Goal: Register for event/course

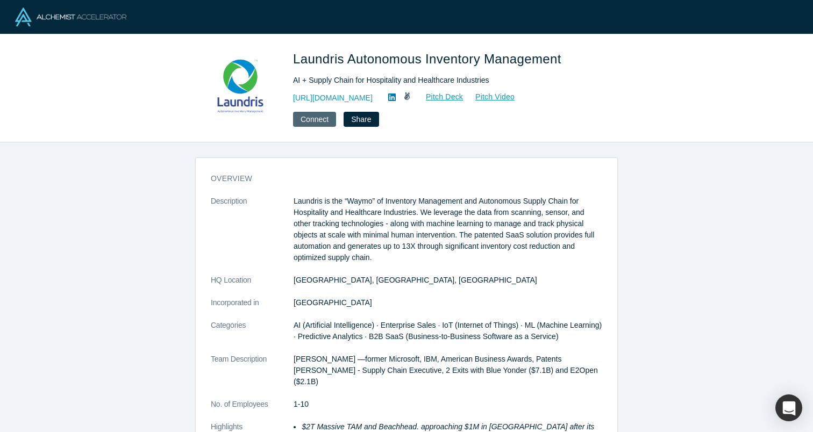
click at [320, 120] on button "Connect" at bounding box center [314, 119] width 43 height 15
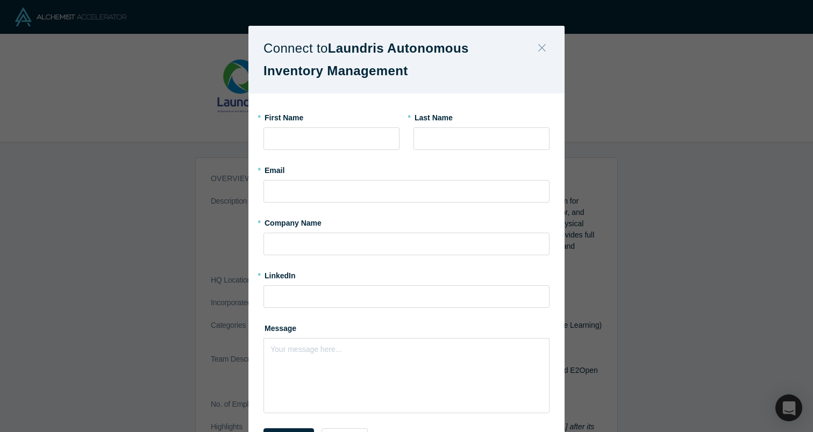
click at [544, 48] on icon "Close" at bounding box center [542, 48] width 8 height 12
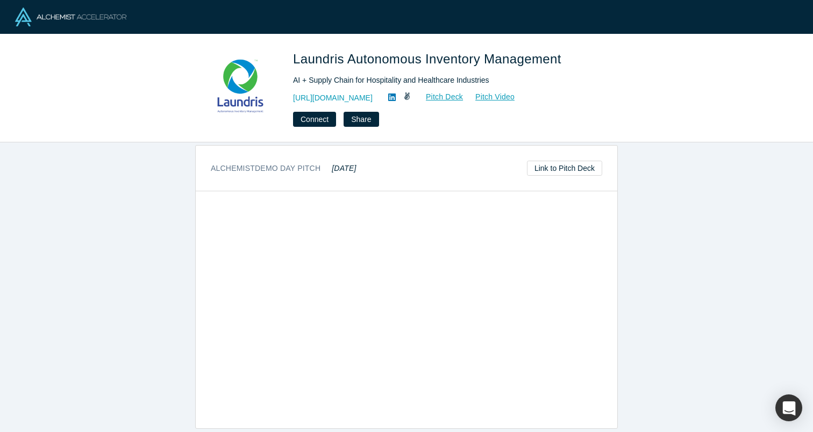
scroll to position [494, 0]
click at [573, 179] on link "Link to Pitch Deck" at bounding box center [564, 172] width 75 height 15
click at [60, 16] on img at bounding box center [70, 17] width 111 height 19
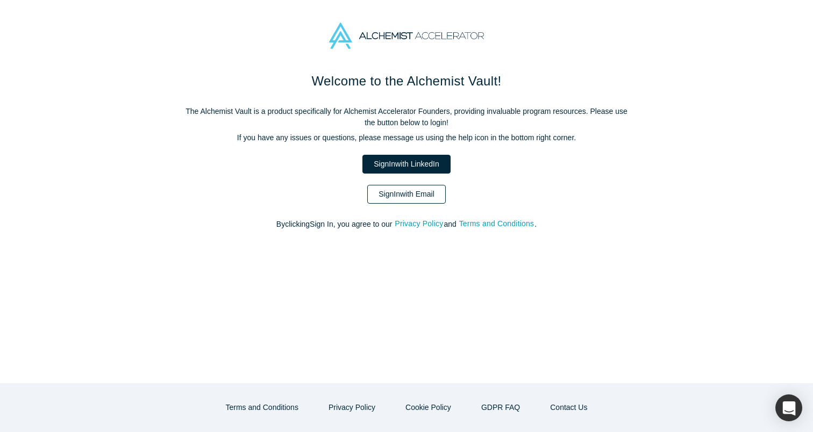
click at [418, 200] on link "Sign In with Email" at bounding box center [406, 194] width 79 height 19
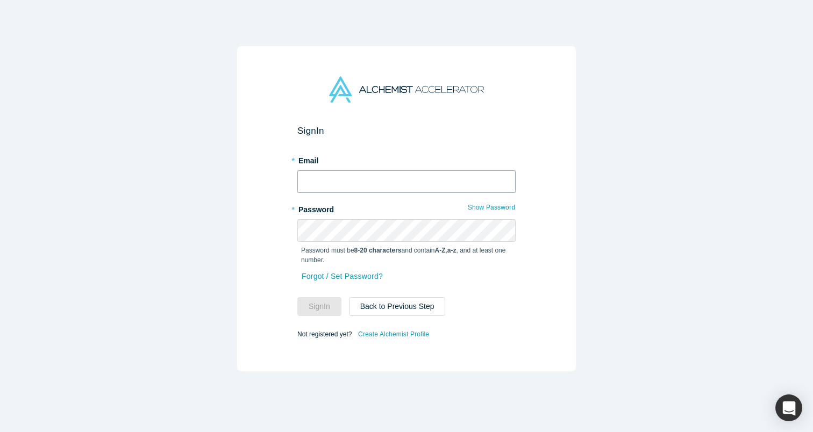
click at [407, 187] on input "text" at bounding box center [406, 181] width 218 height 23
click at [389, 332] on link "Create Alchemist Profile" at bounding box center [394, 334] width 72 height 14
click at [342, 176] on input "text" at bounding box center [406, 181] width 218 height 23
type input "[EMAIL_ADDRESS][DOMAIN_NAME]"
click at [328, 299] on button "Sign In" at bounding box center [319, 306] width 44 height 19
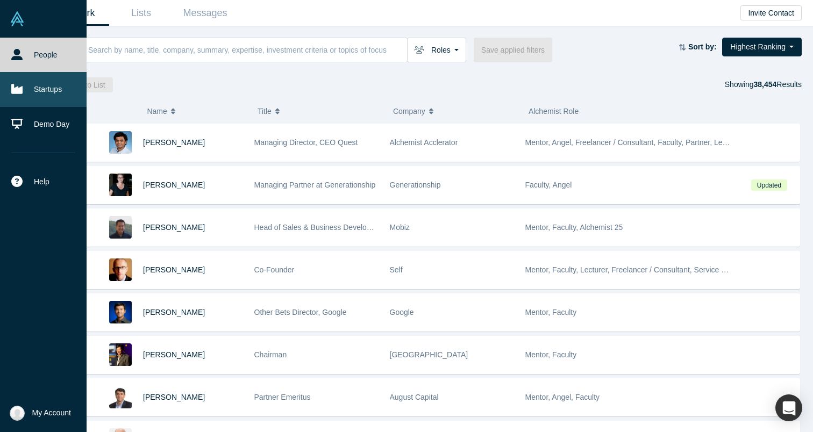
click at [45, 87] on link "Startups" at bounding box center [43, 89] width 87 height 34
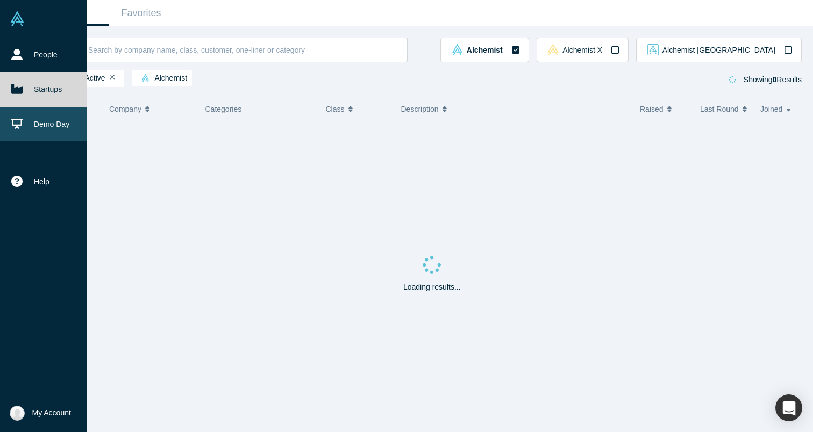
click at [39, 125] on link "Demo Day" at bounding box center [43, 124] width 87 height 34
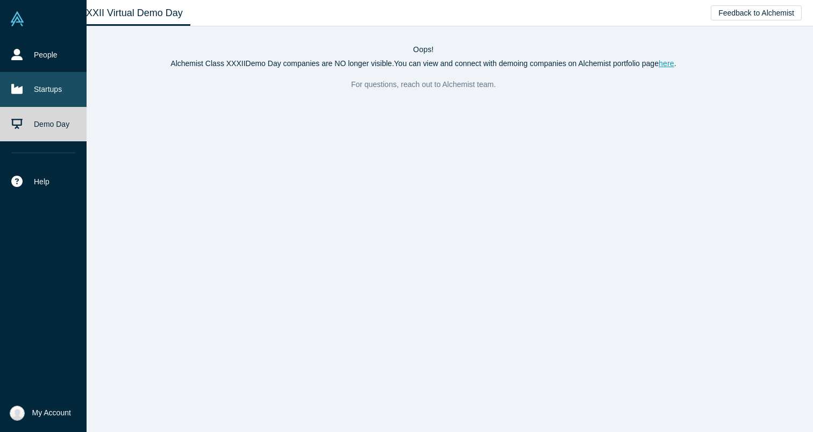
click at [47, 87] on link "Startups" at bounding box center [43, 89] width 87 height 34
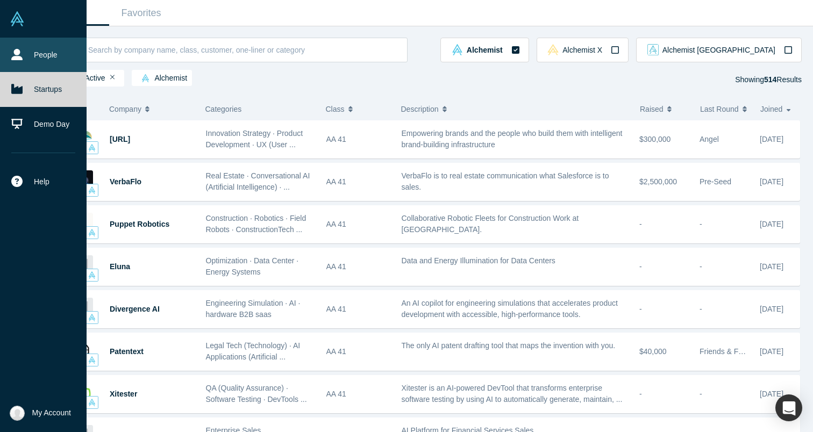
click at [24, 52] on link "People" at bounding box center [43, 55] width 87 height 34
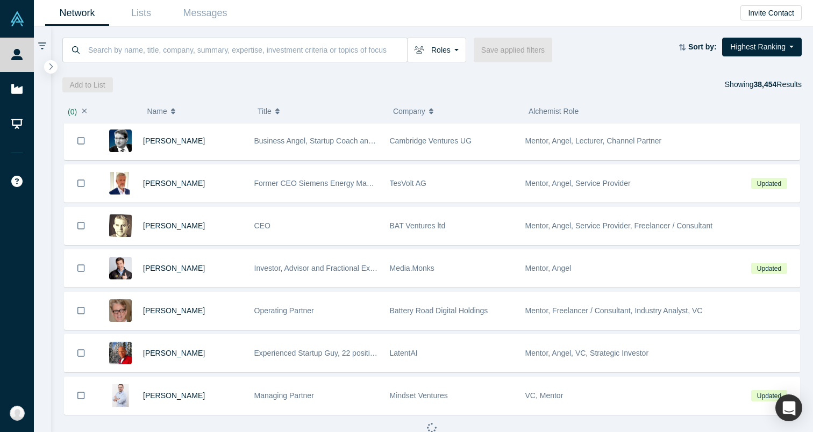
scroll to position [3108, 0]
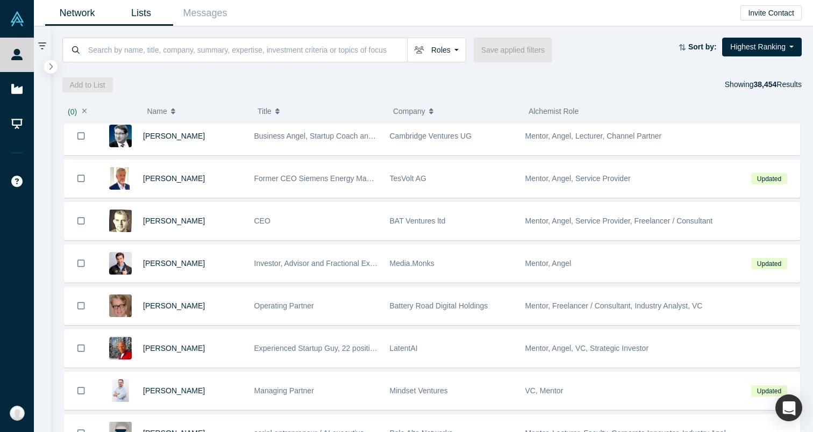
click at [146, 18] on link "Lists" at bounding box center [141, 13] width 64 height 25
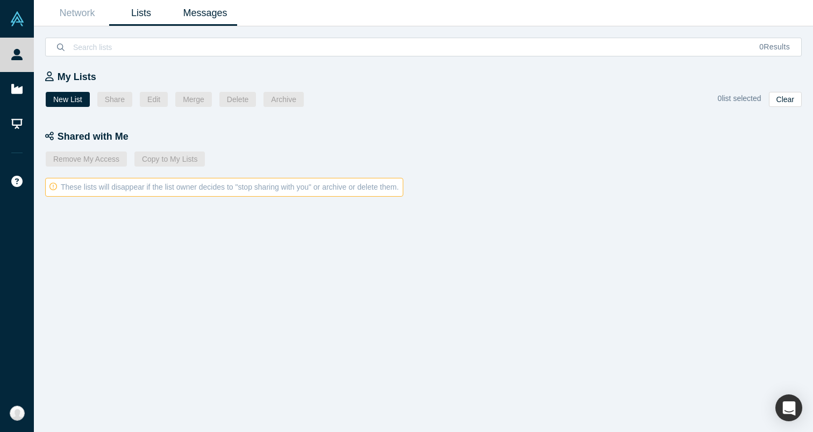
click at [193, 17] on link "Messages" at bounding box center [205, 13] width 64 height 25
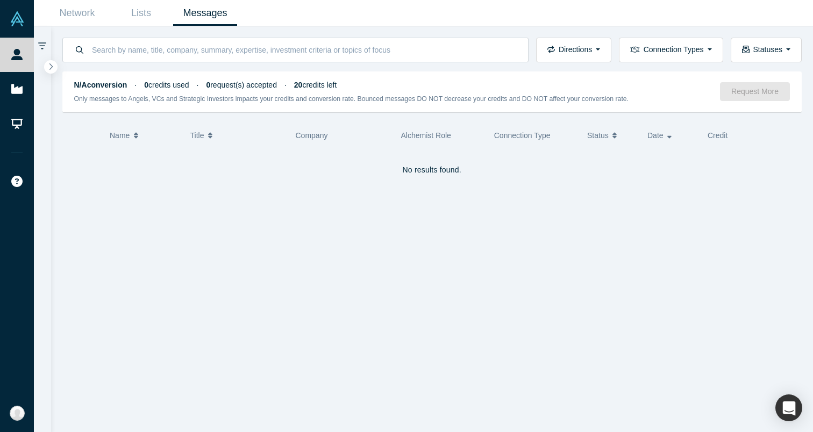
click at [97, 26] on div "Directions Incoming messages Outgoing messages Connection Types Demo Day Founde…" at bounding box center [432, 44] width 763 height 36
click at [85, 16] on link "Network" at bounding box center [77, 13] width 64 height 25
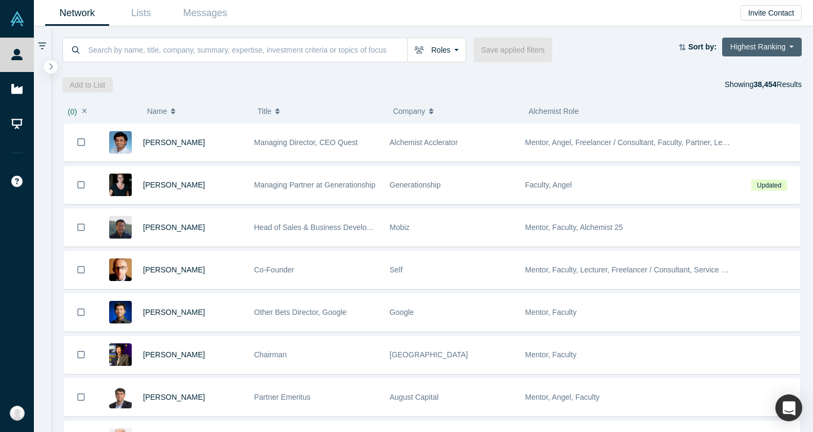
click at [780, 52] on button "Highest Ranking" at bounding box center [762, 47] width 80 height 19
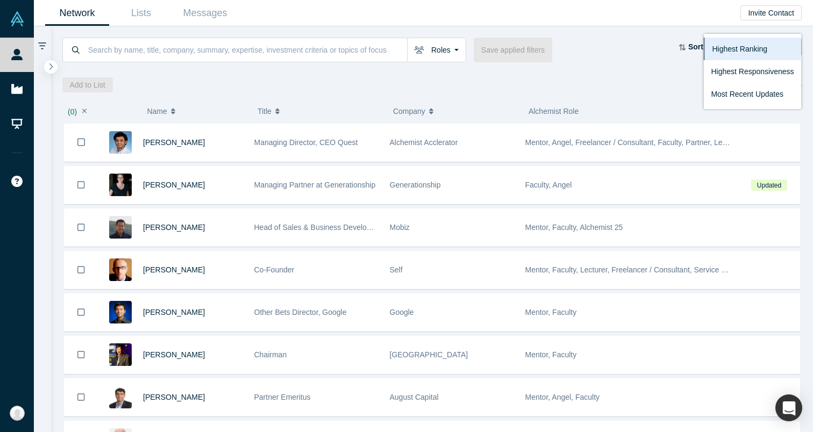
click at [660, 75] on div "Roles Founders Faculty Mentors Alumni Mentor Angels VCs Corporate Innovator Ser…" at bounding box center [432, 59] width 763 height 66
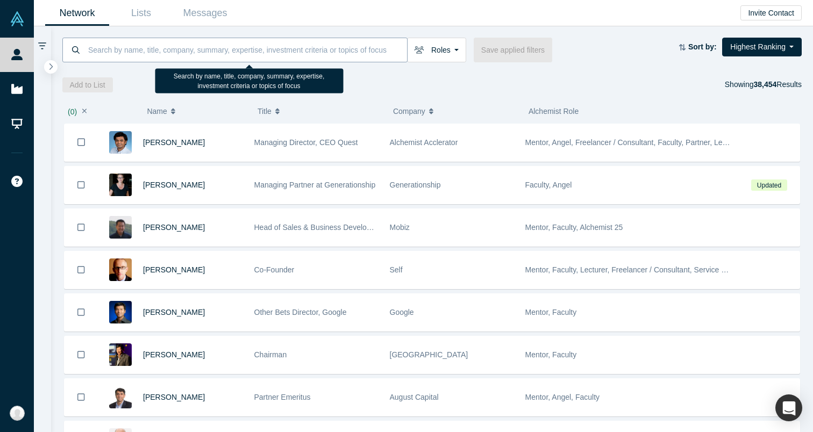
click at [253, 54] on input at bounding box center [247, 49] width 320 height 25
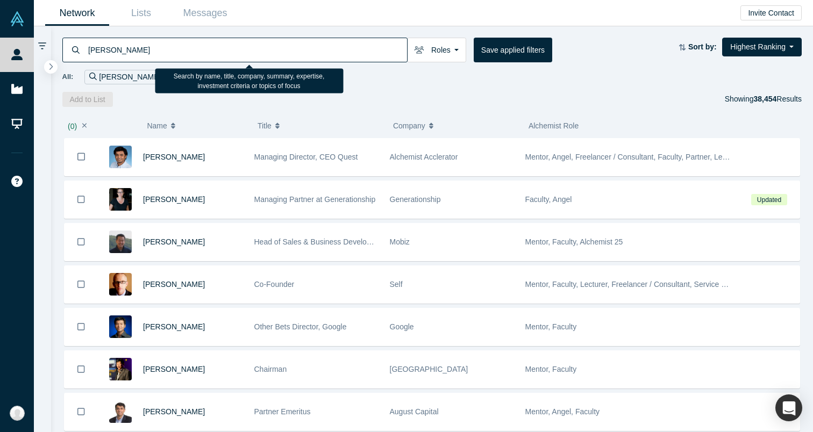
type input "adam grosser"
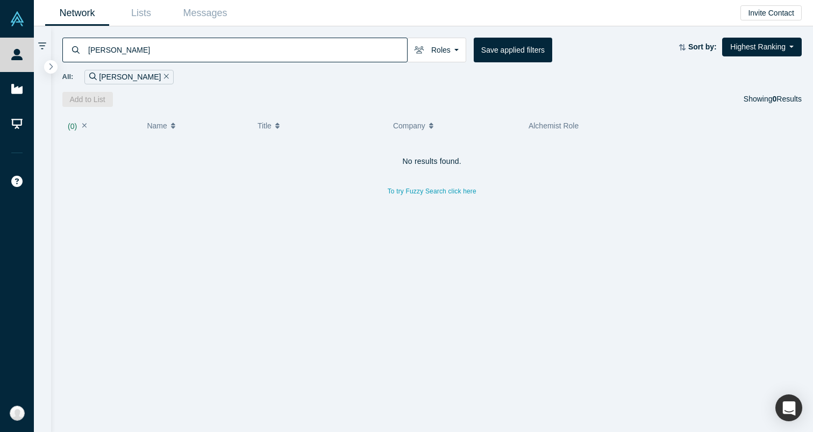
click at [230, 49] on input "adam grosser" at bounding box center [247, 49] width 320 height 25
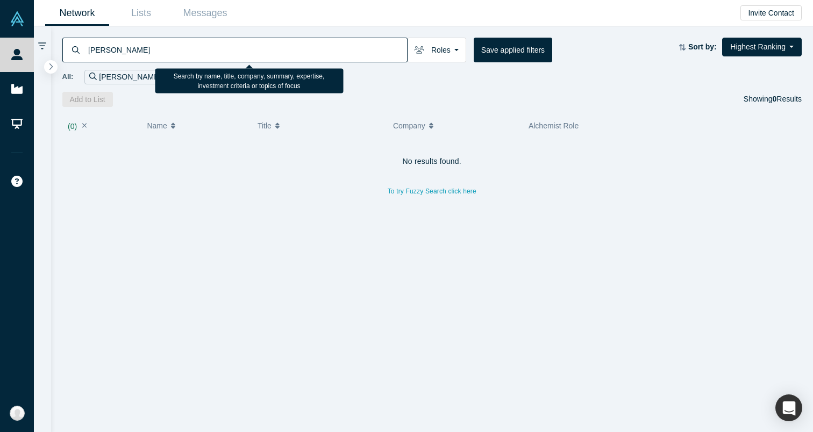
click at [230, 49] on input "adam grosser" at bounding box center [247, 49] width 320 height 25
type input "ben marcus"
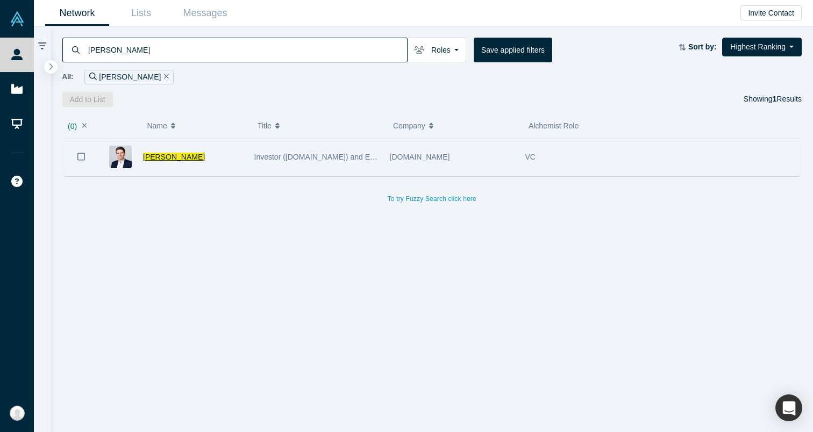
click at [172, 156] on span "Ben Marcus" at bounding box center [174, 157] width 62 height 9
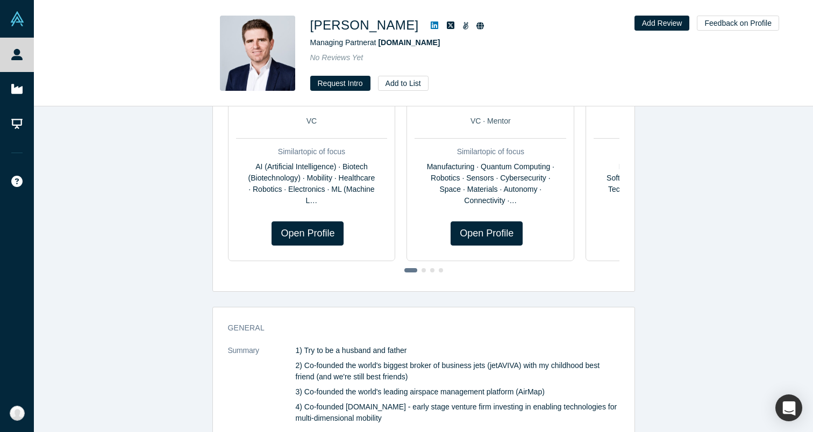
scroll to position [103, 0]
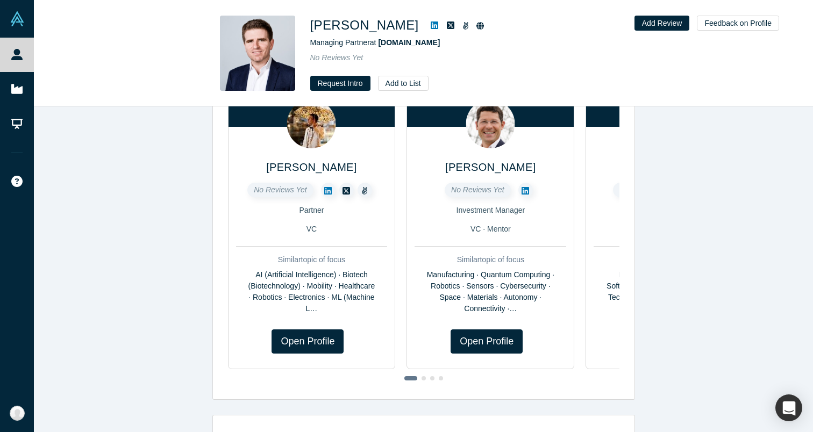
click at [473, 29] on link at bounding box center [480, 25] width 15 height 13
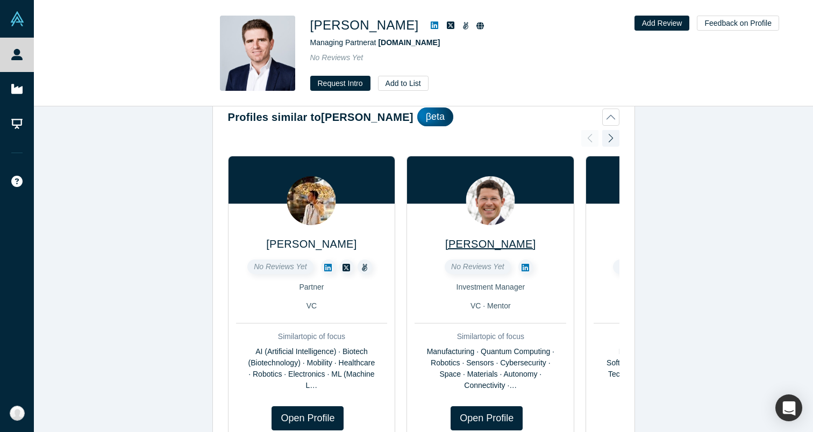
scroll to position [0, 0]
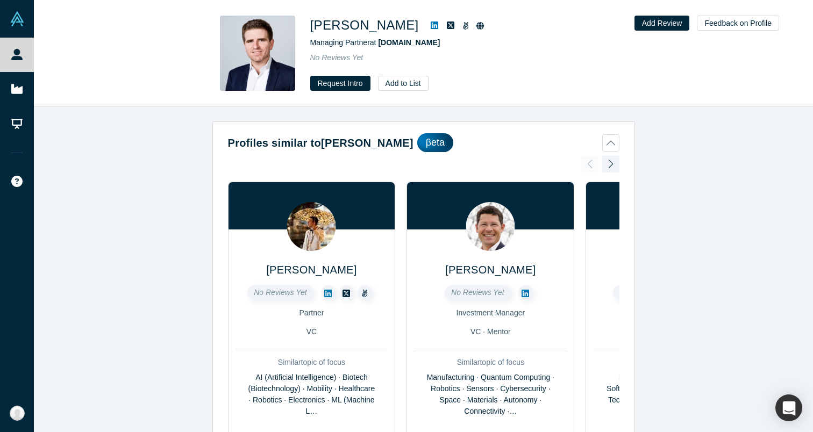
click at [463, 29] on icon at bounding box center [465, 26] width 5 height 8
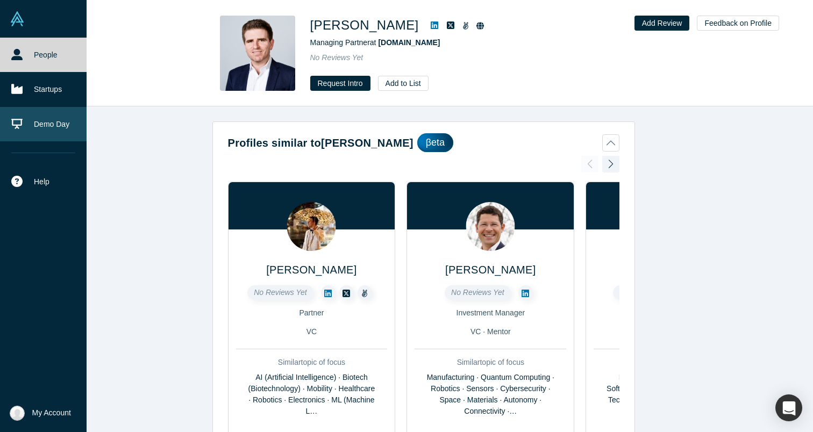
click at [38, 133] on link "Demo Day" at bounding box center [43, 124] width 87 height 34
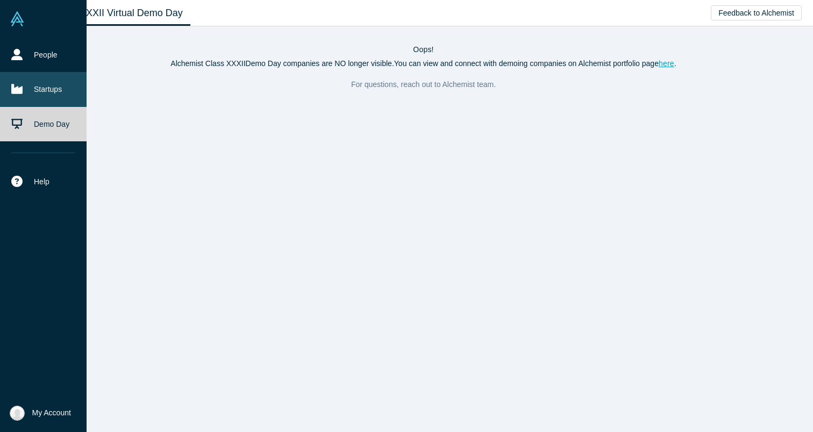
click at [22, 94] on icon at bounding box center [16, 88] width 11 height 11
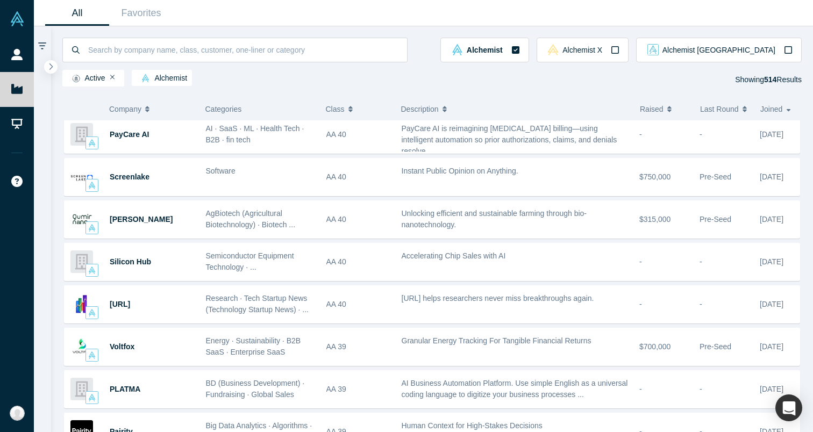
scroll to position [981, 0]
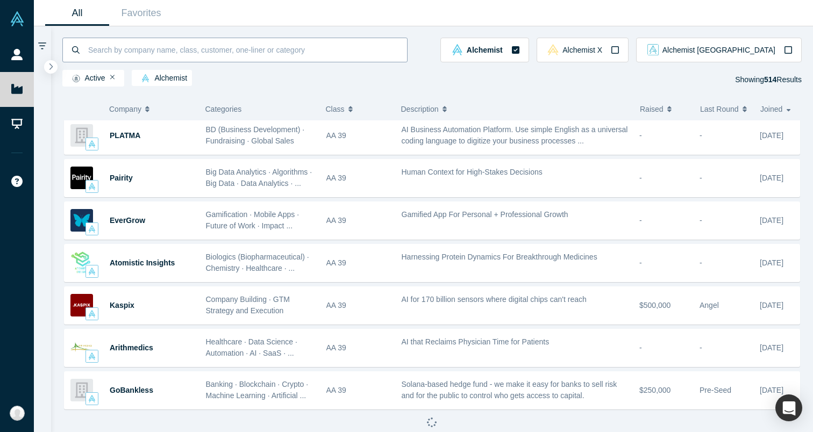
click at [218, 47] on input at bounding box center [247, 49] width 320 height 25
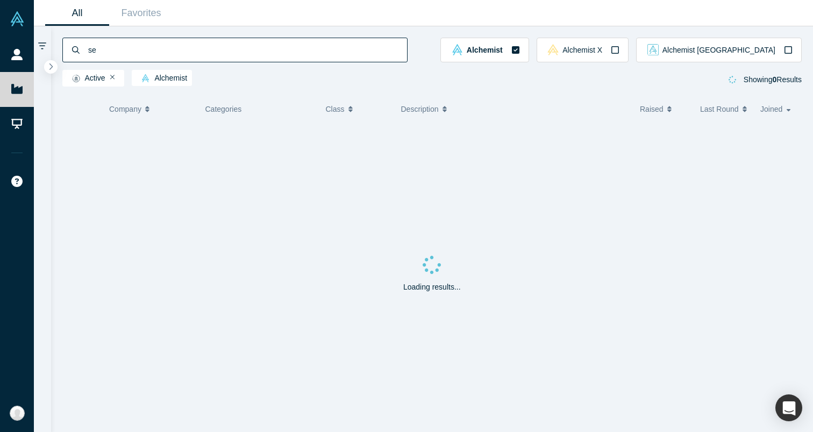
type input "s"
drag, startPoint x: 215, startPoint y: 60, endPoint x: 68, endPoint y: 58, distance: 146.8
click at [69, 58] on div "beyondmath" at bounding box center [234, 50] width 345 height 25
type input "b"
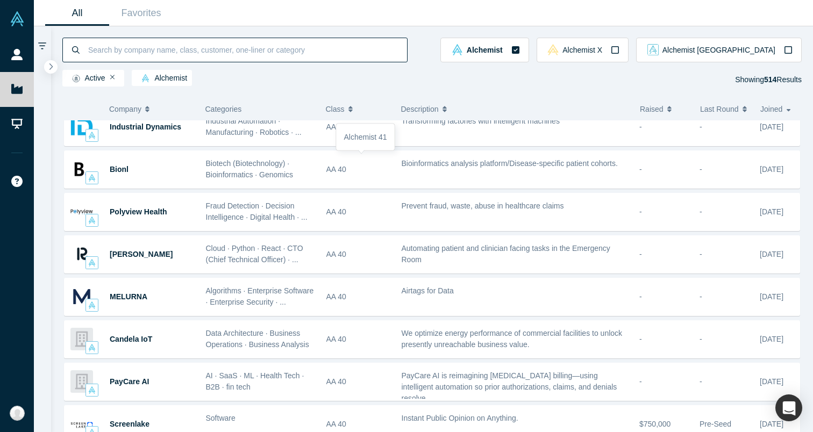
scroll to position [556, 0]
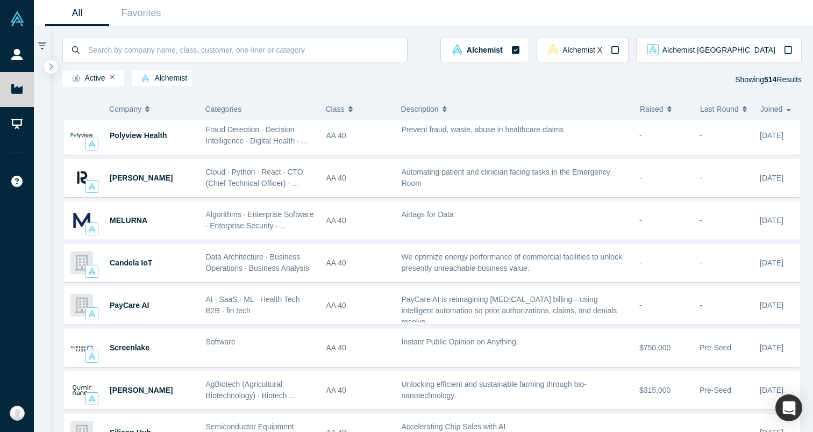
click at [154, 110] on button "Company" at bounding box center [148, 109] width 79 height 23
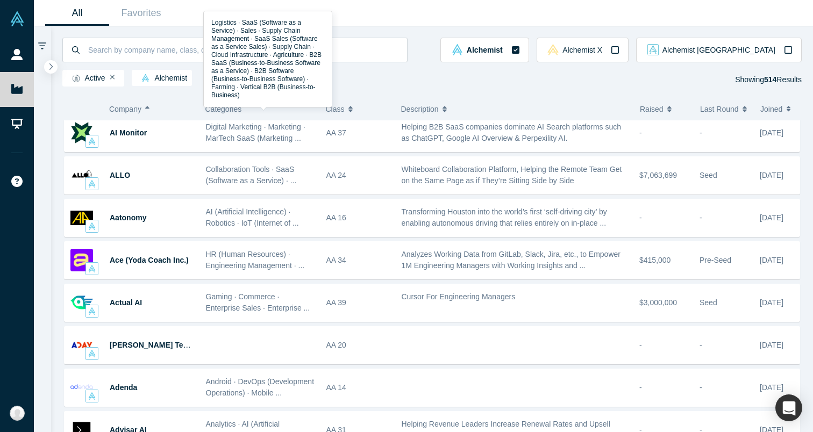
scroll to position [556, 0]
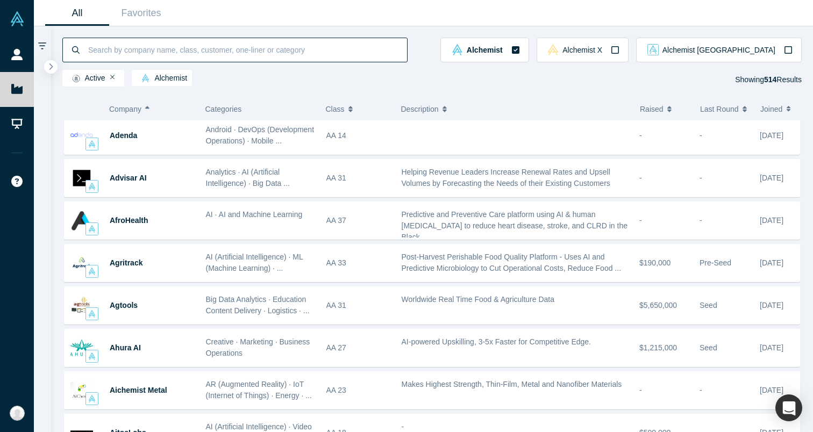
click at [245, 45] on input at bounding box center [247, 49] width 320 height 25
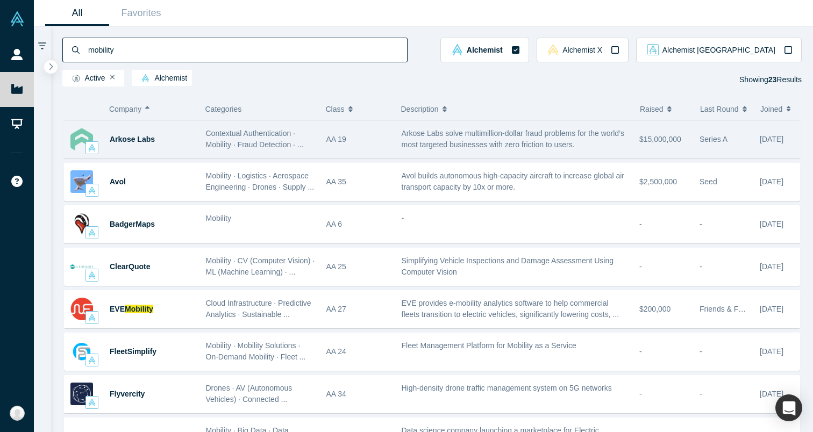
type input "mobility"
click at [481, 145] on span "Arkose Labs solve multimillion-dollar fraud problems for the world’s most targe…" at bounding box center [513, 139] width 223 height 20
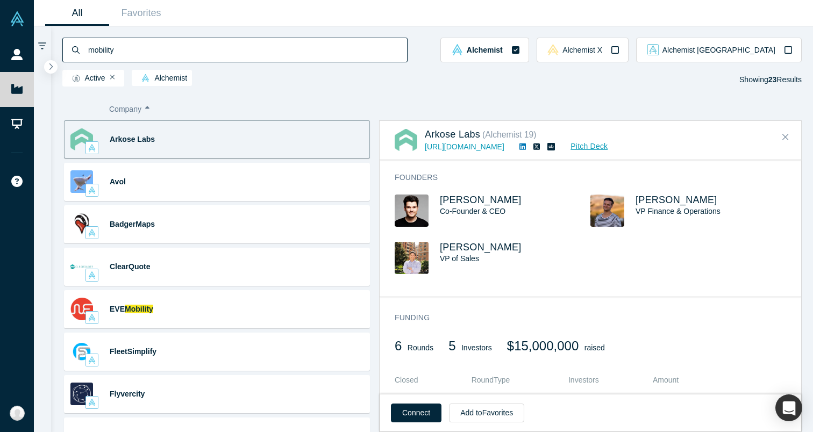
scroll to position [619, 0]
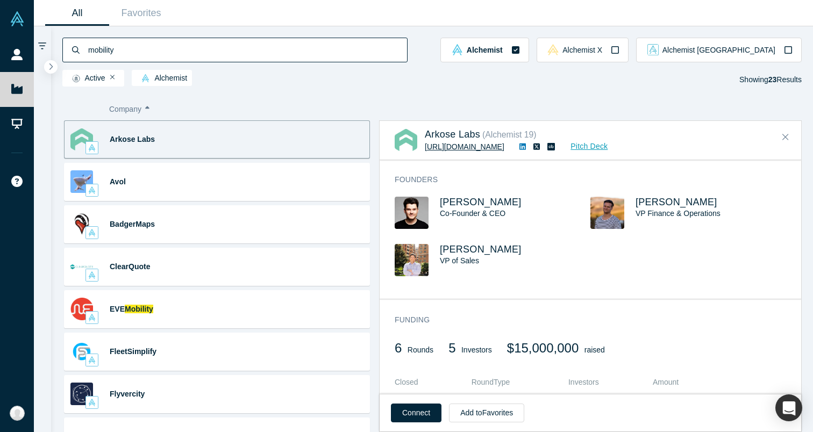
click at [503, 149] on link "https://www.arkoselabs.com" at bounding box center [465, 147] width 80 height 9
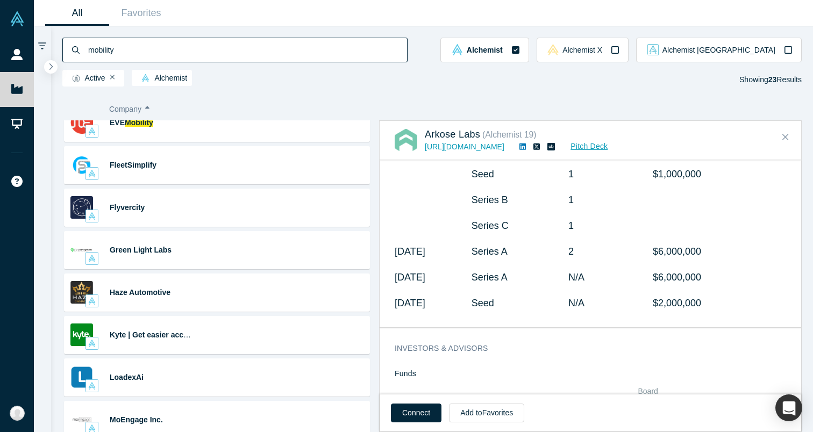
scroll to position [189, 0]
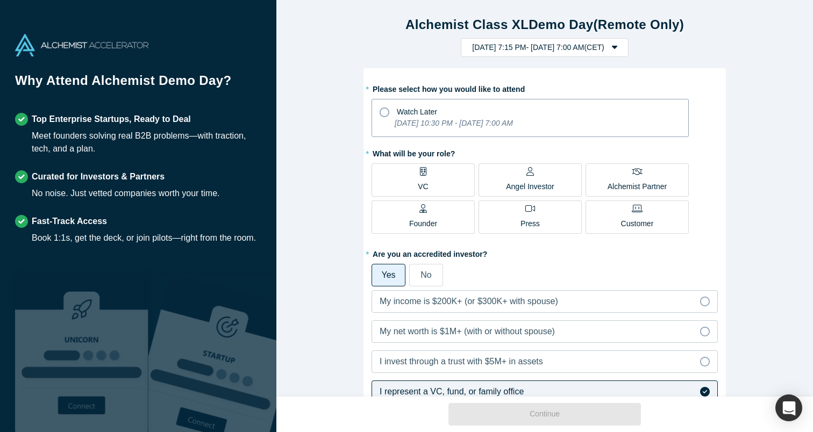
click at [424, 122] on icon "[DATE] 10:30 PM - [DATE] 7:00 AM" at bounding box center [454, 123] width 118 height 9
click at [0, 0] on input "Watch Later [DATE] 10:30 PM - [DATE] 7:00 AM" at bounding box center [0, 0] width 0 height 0
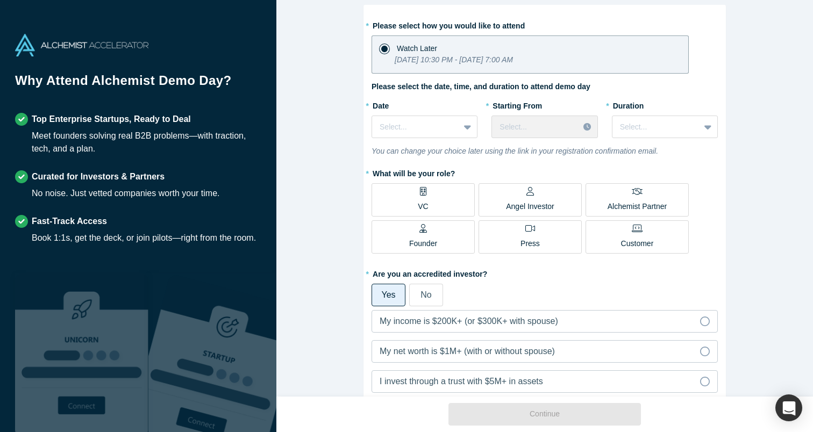
scroll to position [65, 0]
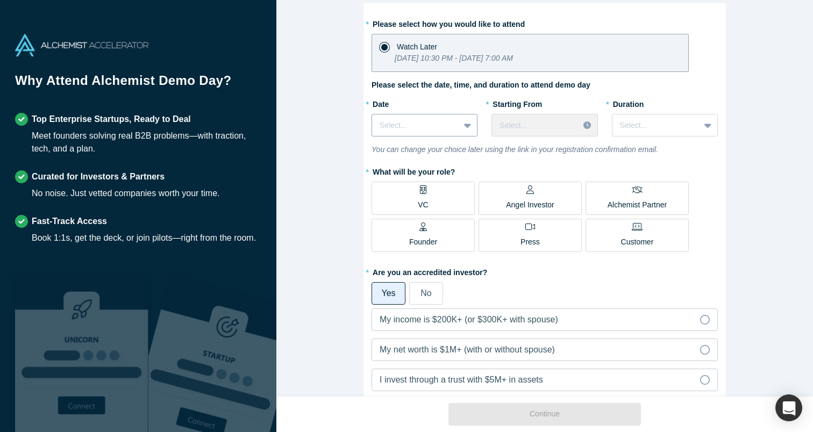
click at [467, 130] on icon at bounding box center [467, 125] width 7 height 11
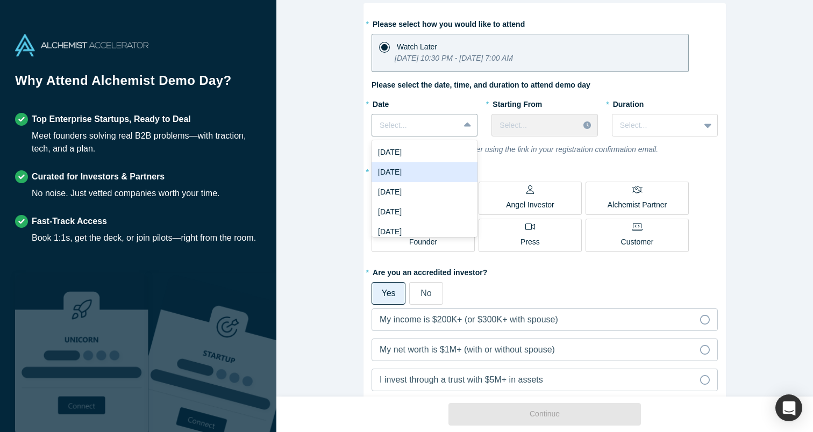
click at [450, 174] on div "[DATE]" at bounding box center [425, 172] width 106 height 20
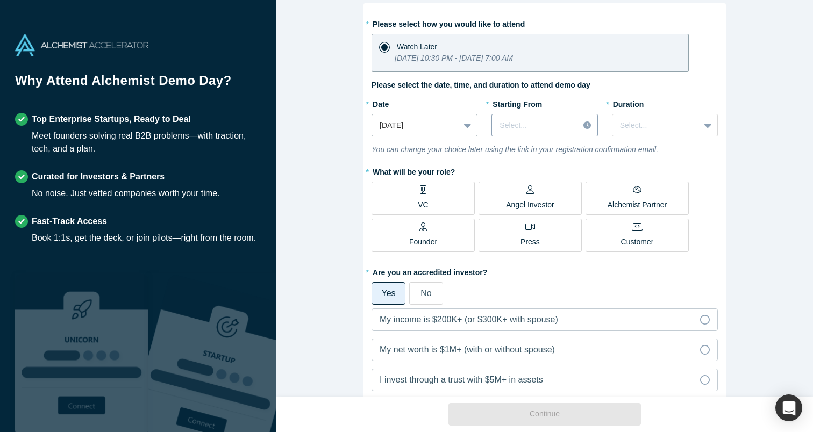
click at [559, 129] on div at bounding box center [536, 125] width 72 height 13
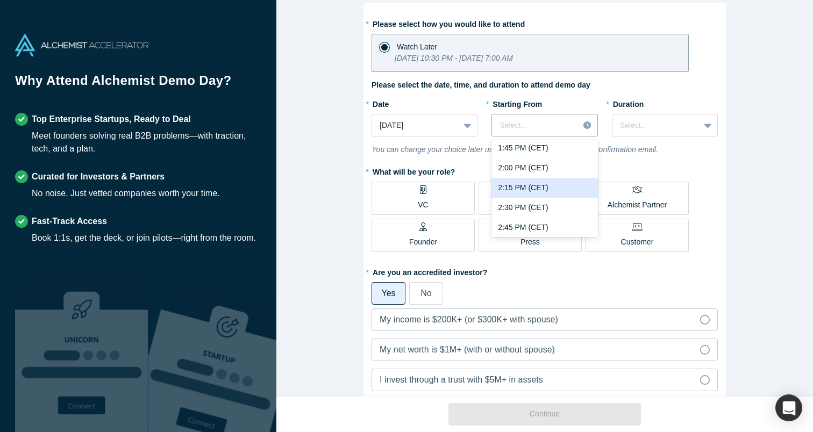
scroll to position [1118, 0]
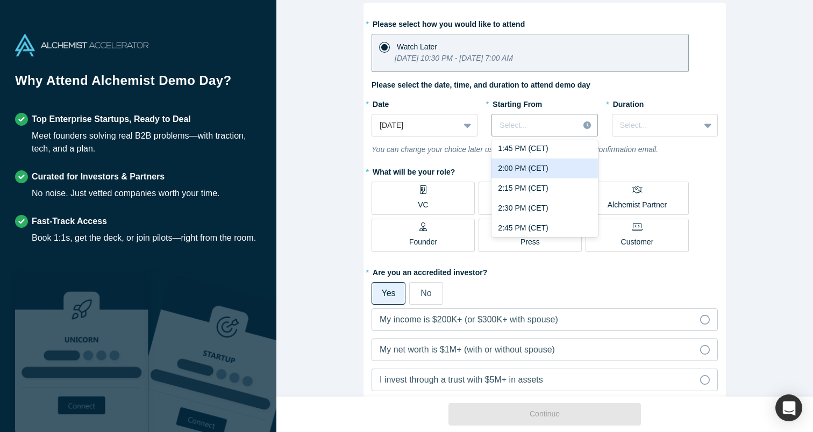
click at [551, 166] on div "2:00 PM (CET)" at bounding box center [544, 169] width 106 height 20
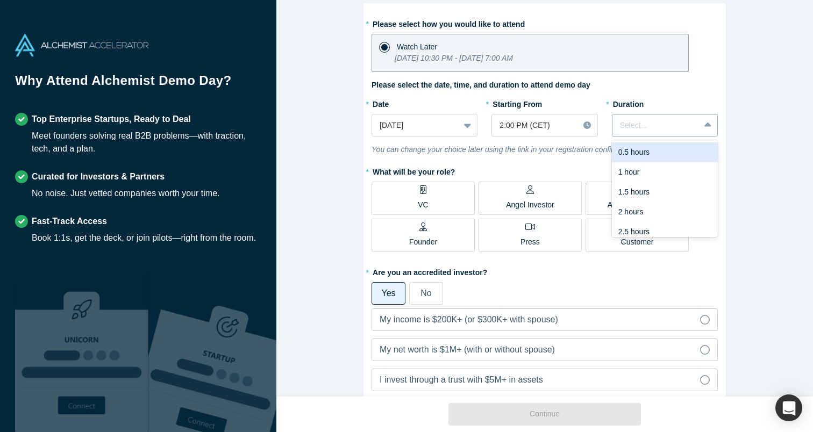
click at [648, 132] on div "Select..." at bounding box center [655, 126] width 87 height 18
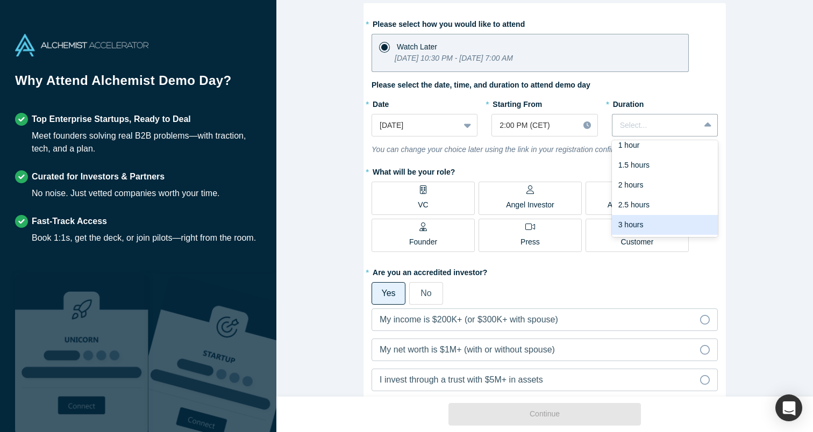
click at [653, 230] on div "3 hours" at bounding box center [665, 225] width 106 height 20
click at [708, 197] on div "* What will be your role? VC Angel Investor Alchemist Partner Founder Press Cus…" at bounding box center [545, 209] width 346 height 93
click at [432, 189] on label "VC" at bounding box center [423, 198] width 103 height 33
click at [0, 0] on input "VC" at bounding box center [0, 0] width 0 height 0
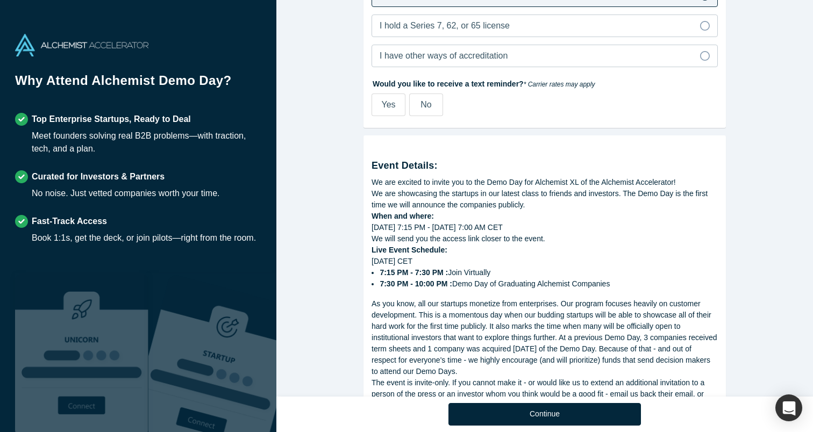
scroll to position [551, 0]
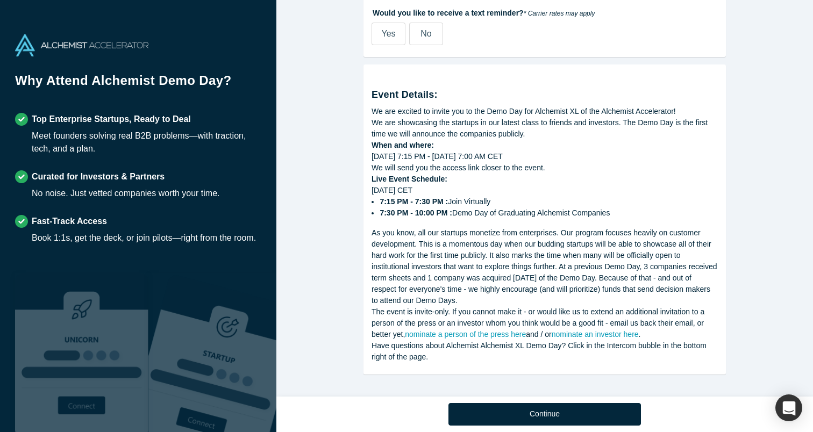
click at [557, 402] on div "Continue" at bounding box center [545, 415] width 362 height 36
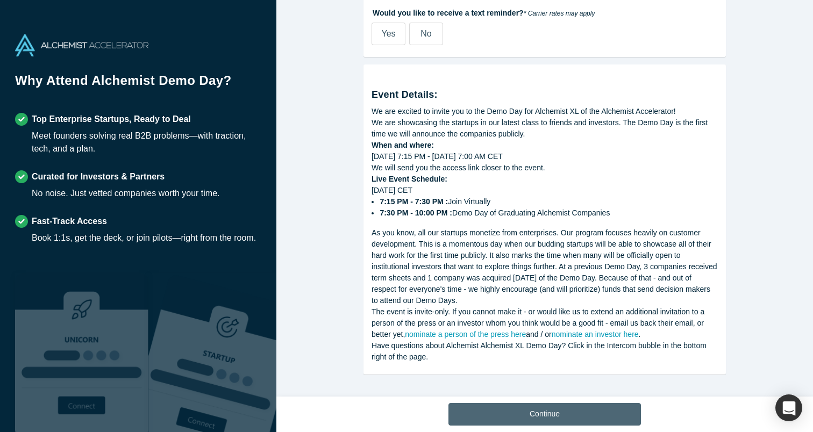
click at [556, 411] on button "Continue" at bounding box center [544, 414] width 193 height 23
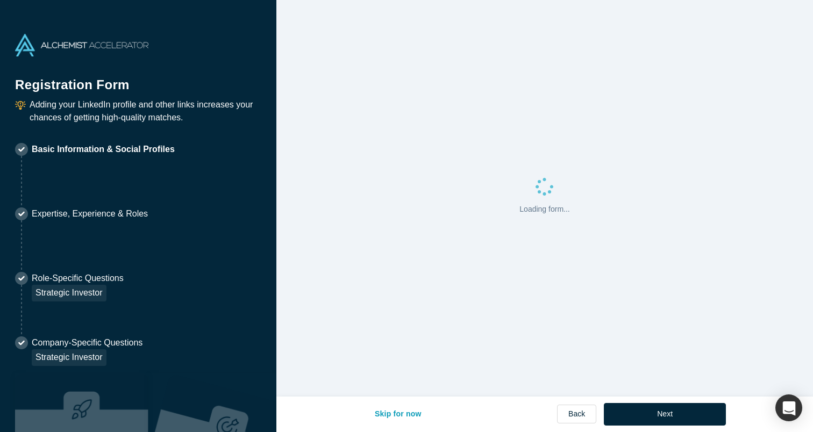
select select "US"
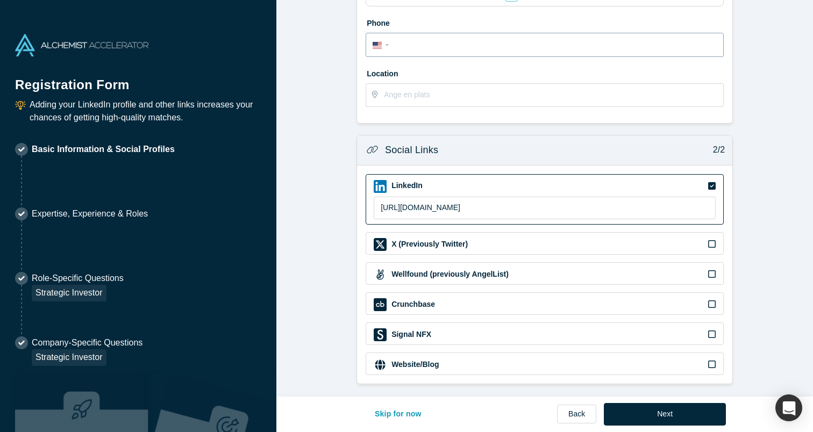
scroll to position [303, 0]
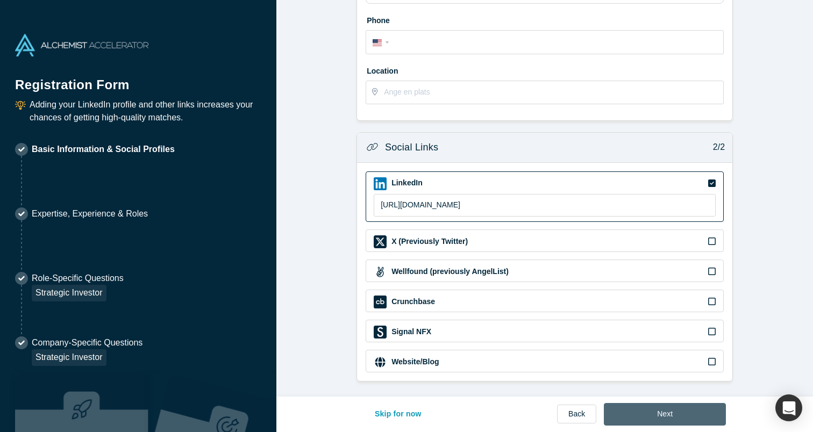
click at [642, 413] on button "Next" at bounding box center [665, 414] width 122 height 23
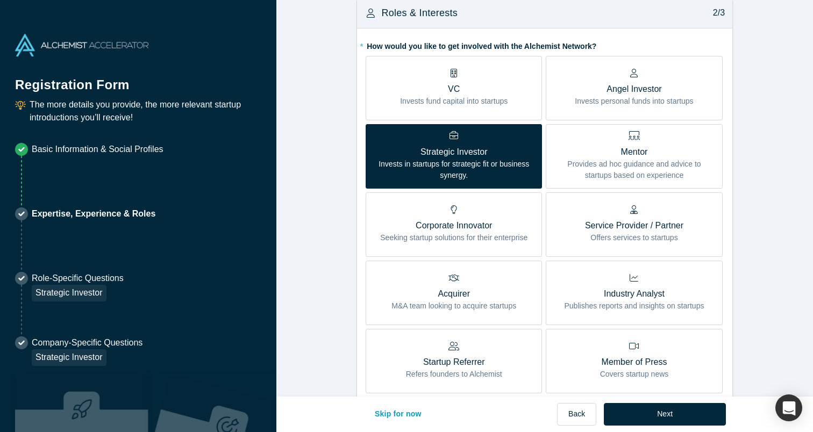
scroll to position [414, 0]
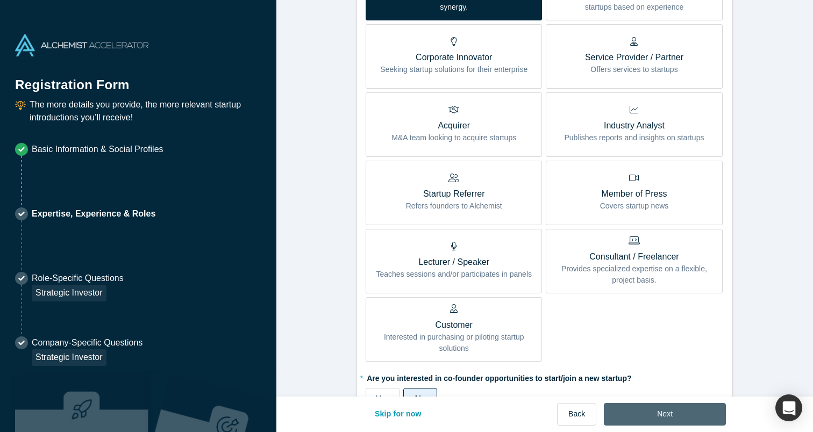
click at [644, 412] on button "Next" at bounding box center [665, 414] width 122 height 23
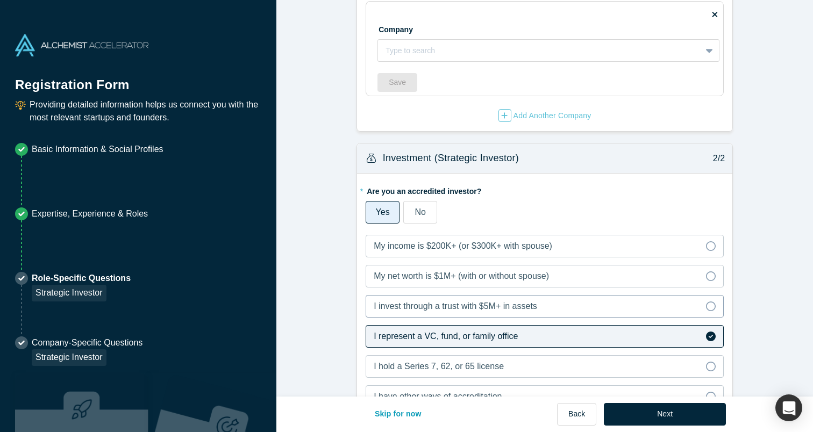
scroll to position [54, 0]
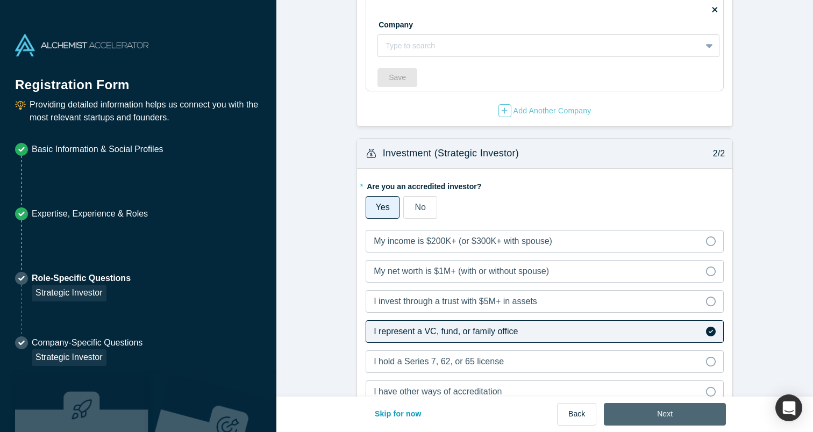
click at [652, 418] on button "Next" at bounding box center [665, 414] width 122 height 23
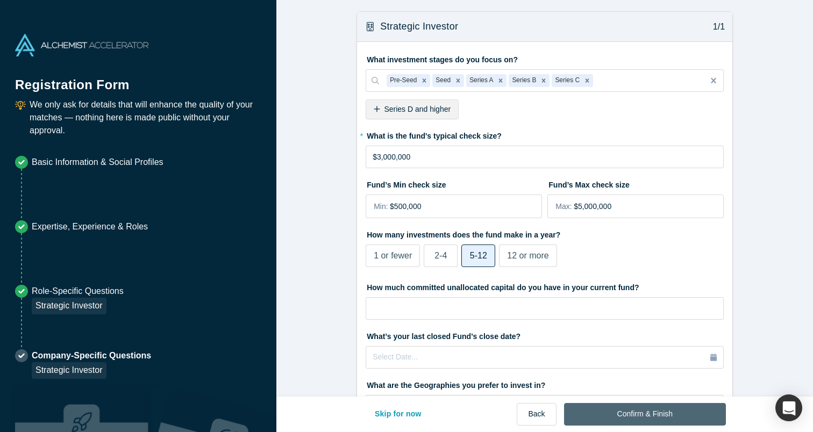
click at [652, 415] on button "Confirm & Finish" at bounding box center [645, 414] width 162 height 23
